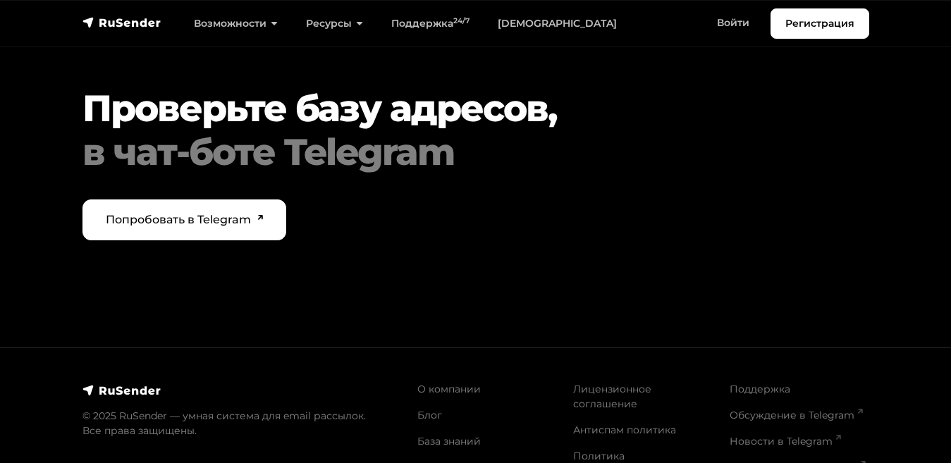
scroll to position [4841, 0]
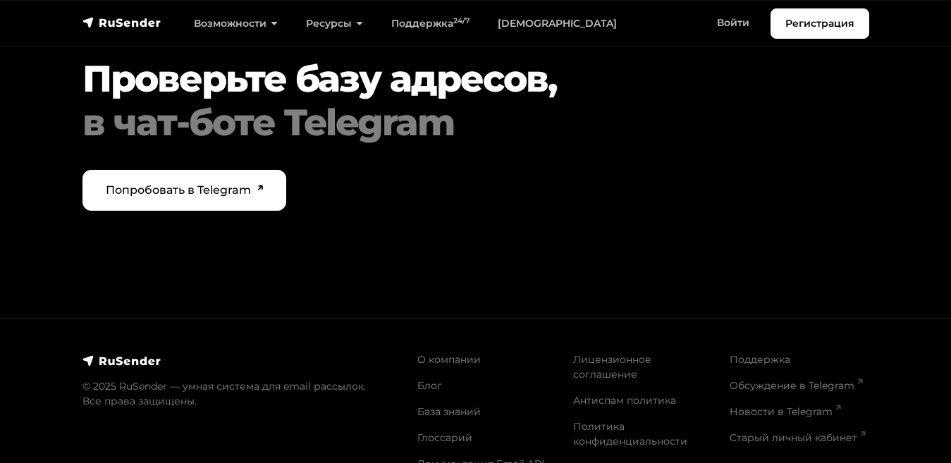
click at [98, 354] on img at bounding box center [121, 361] width 79 height 14
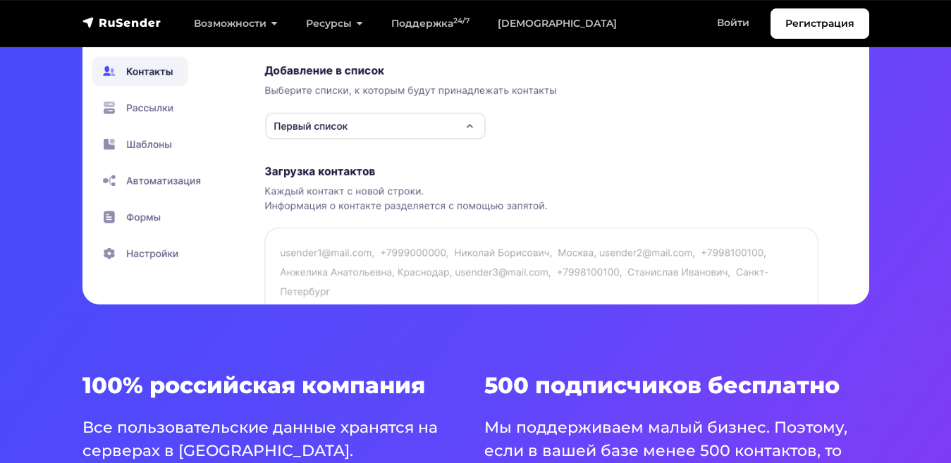
scroll to position [606, 0]
